Goal: Task Accomplishment & Management: Complete application form

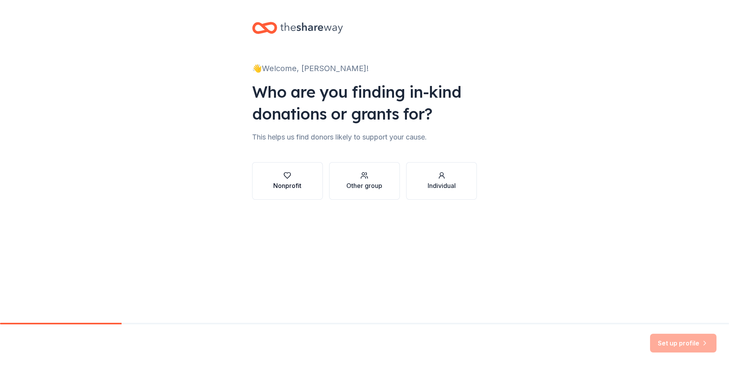
click at [288, 182] on div "Nonprofit" at bounding box center [287, 185] width 28 height 9
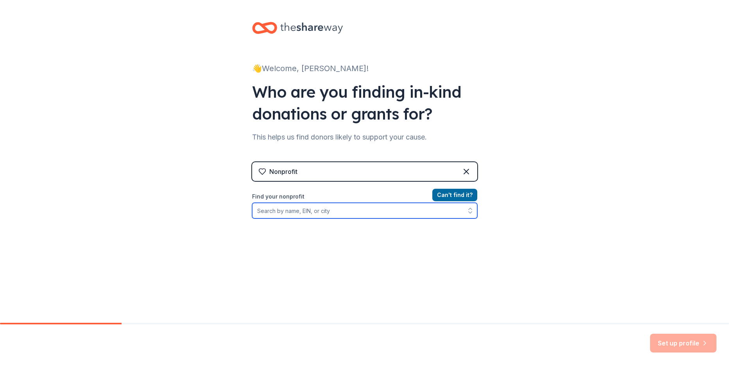
click at [289, 211] on input "Find your nonprofit" at bounding box center [364, 211] width 225 height 16
type input "the [PERSON_NAME] fields of dreams foundation inc"
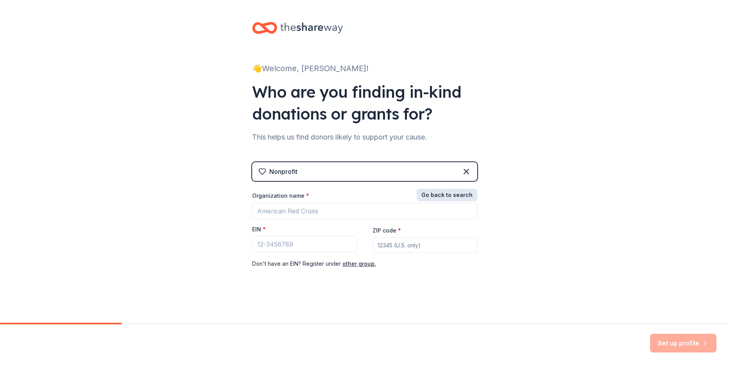
click at [452, 195] on button "Go back to search" at bounding box center [446, 195] width 61 height 13
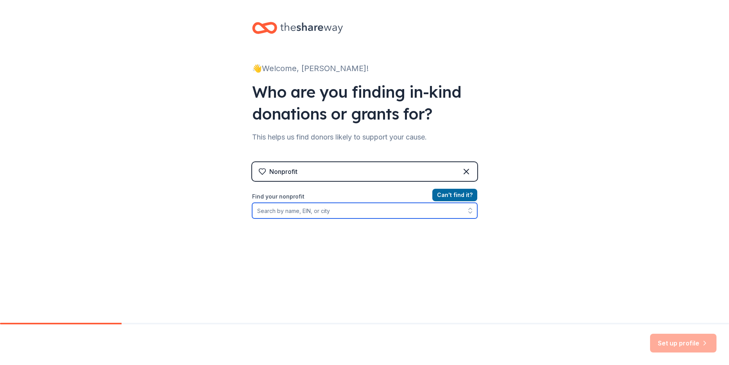
click at [333, 213] on input "Find your nonprofit" at bounding box center [364, 211] width 225 height 16
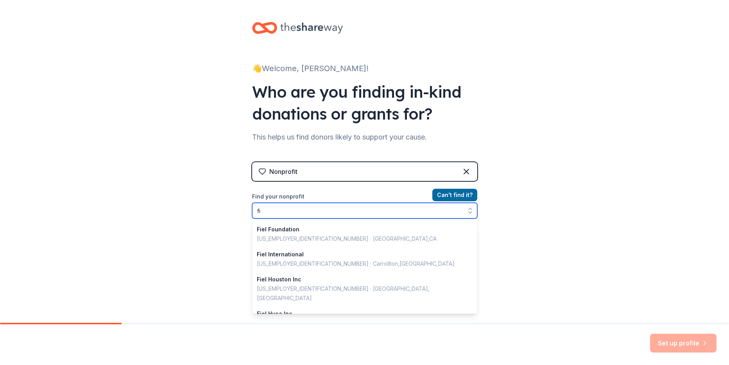
type input "f"
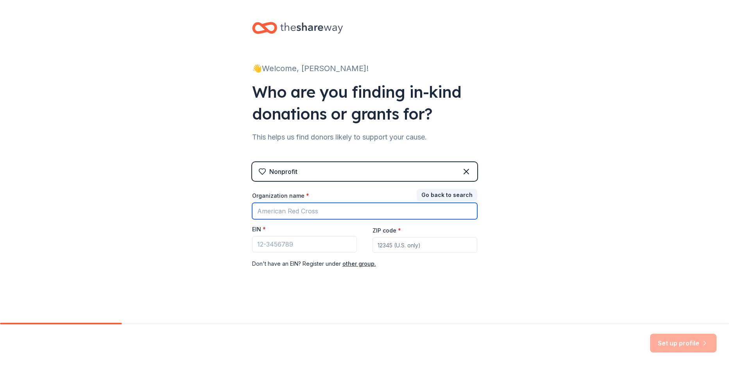
click at [335, 213] on input "Organization name *" at bounding box center [364, 211] width 225 height 16
type input "F"
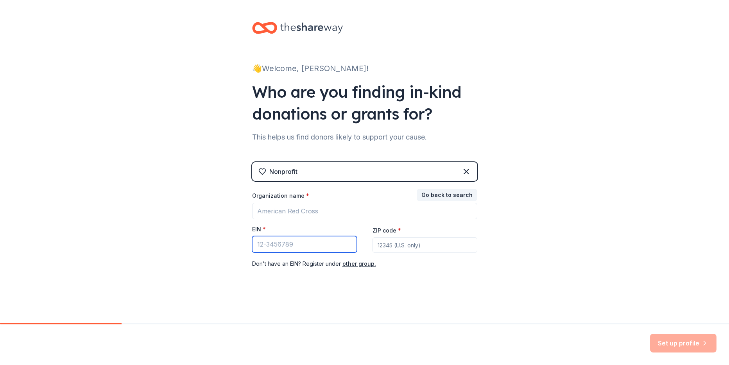
drag, startPoint x: 299, startPoint y: 243, endPoint x: 111, endPoint y: 234, distance: 188.9
click at [111, 234] on div "👋 Welcome, [PERSON_NAME]! Who are you finding in-kind donations or grants for? …" at bounding box center [364, 161] width 729 height 322
